Goal: Task Accomplishment & Management: Use online tool/utility

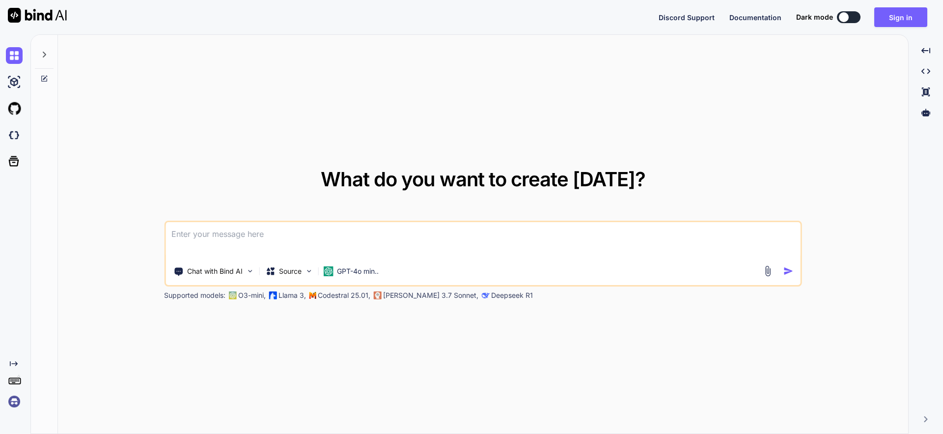
click at [238, 234] on textarea at bounding box center [482, 240] width 635 height 36
click at [233, 270] on p "Chat with Bind AI" at bounding box center [214, 271] width 55 height 10
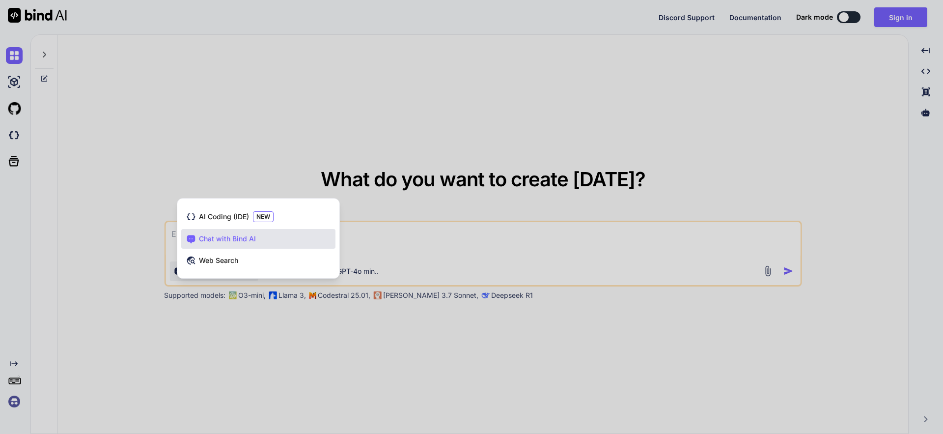
click at [19, 116] on div at bounding box center [471, 217] width 943 height 434
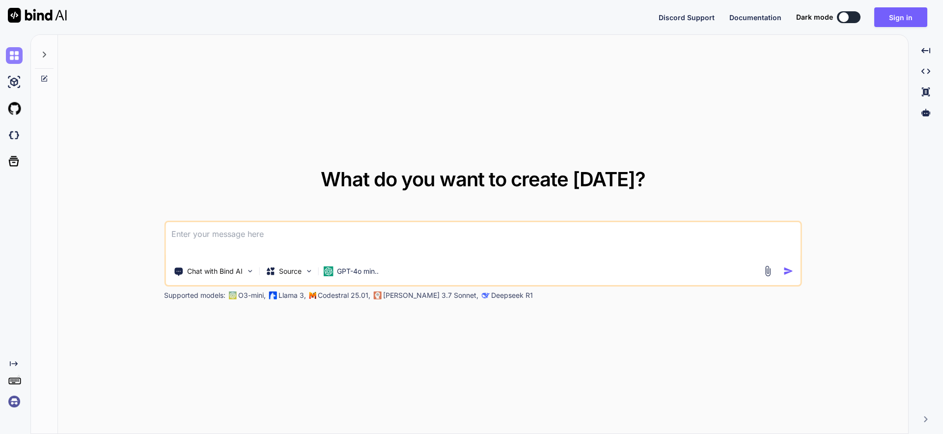
click at [13, 56] on img at bounding box center [14, 55] width 17 height 17
click at [14, 85] on img at bounding box center [14, 82] width 17 height 17
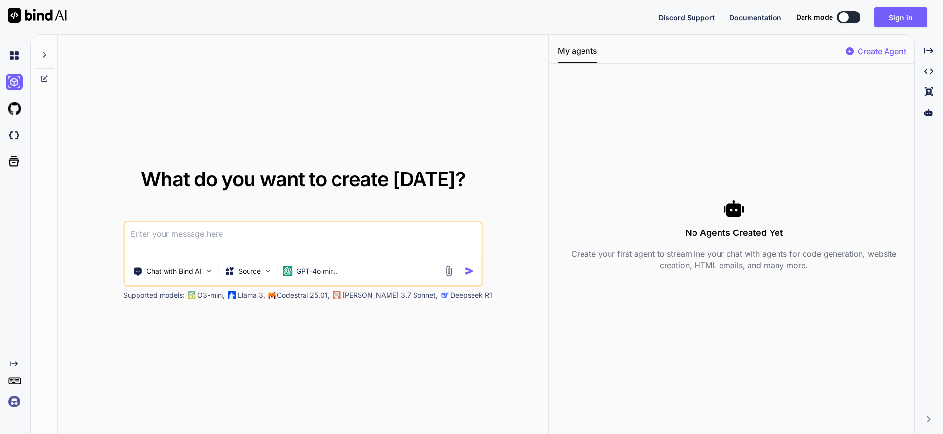
click at [10, 171] on div at bounding box center [16, 161] width 21 height 26
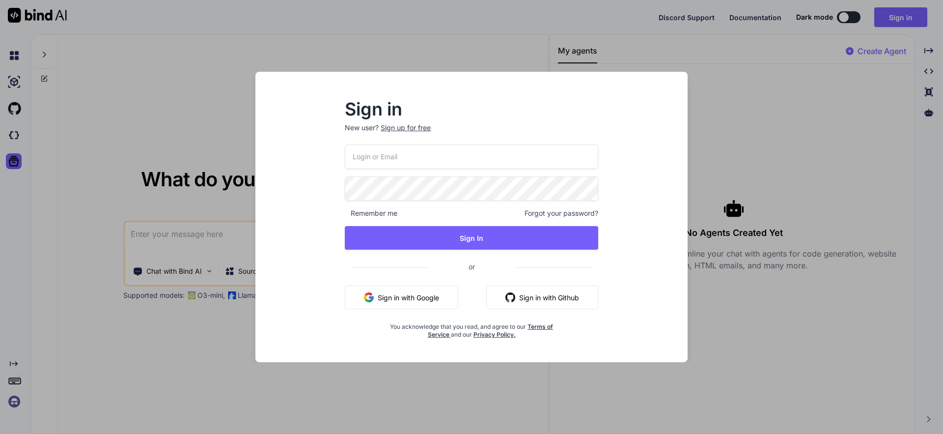
type input "[EMAIL_ADDRESS][DOMAIN_NAME]"
click at [13, 136] on div "Sign in New user? Sign up for free [EMAIL_ADDRESS][DOMAIN_NAME] Remember me For…" at bounding box center [471, 217] width 943 height 434
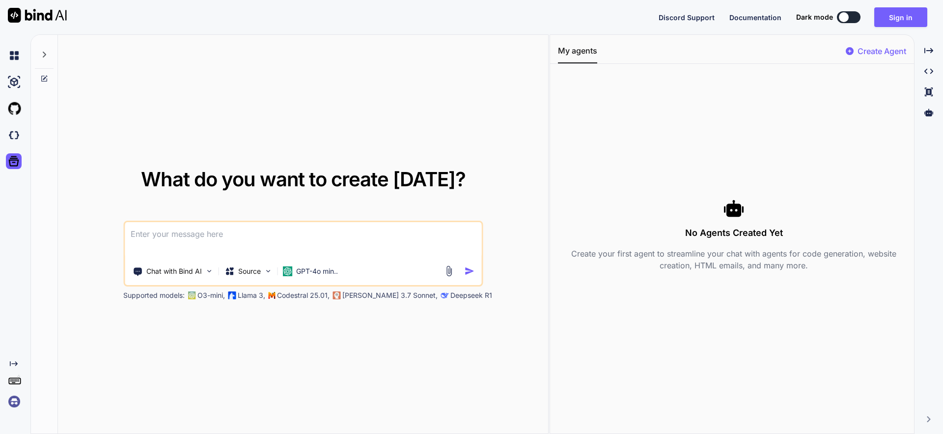
click at [13, 136] on img at bounding box center [14, 135] width 17 height 17
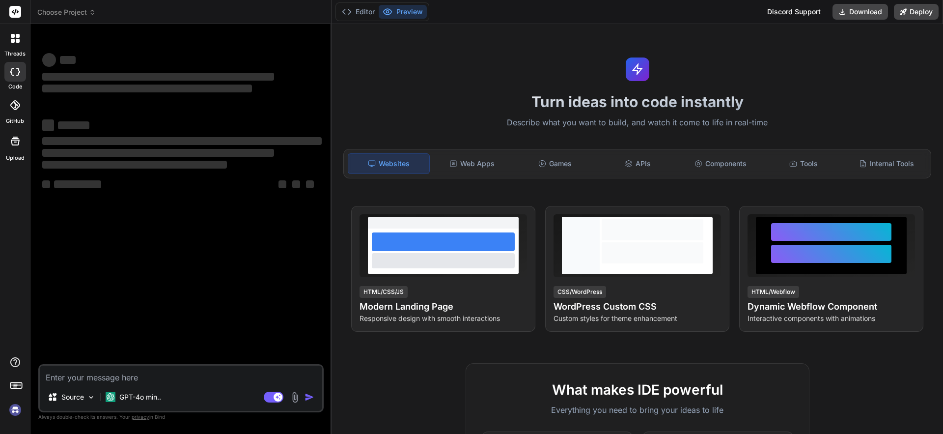
type textarea "x"
